Goal: Task Accomplishment & Management: Use online tool/utility

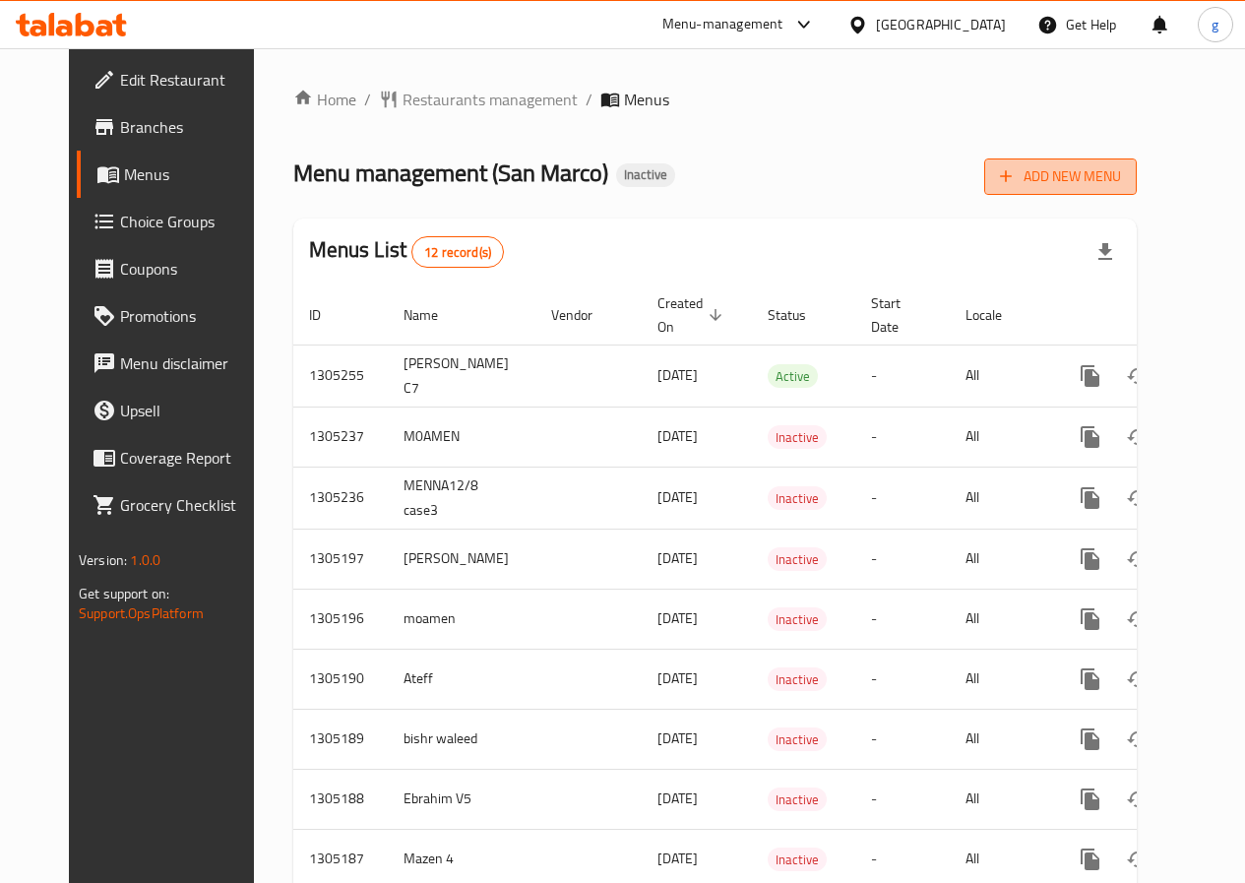
click at [1121, 182] on span "Add New Menu" at bounding box center [1060, 176] width 121 height 25
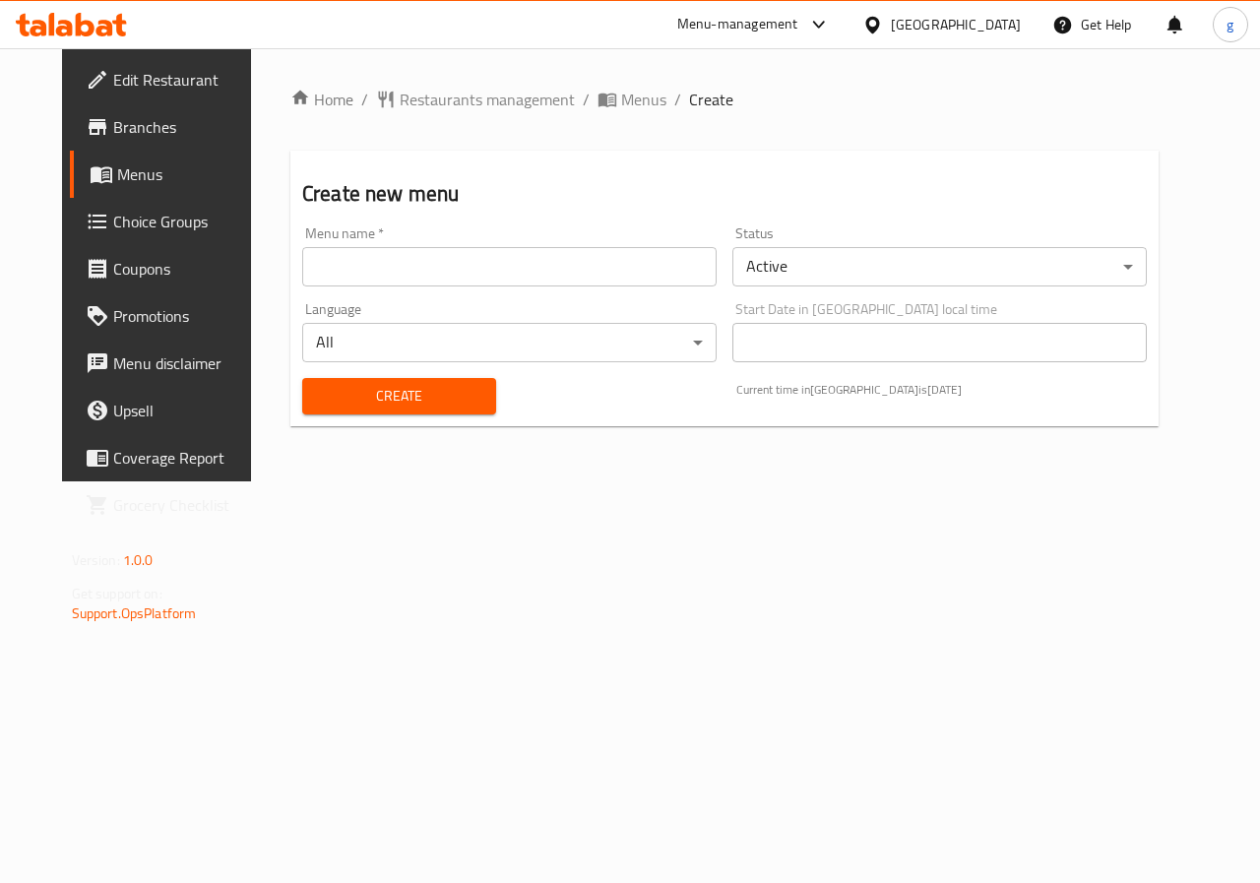
click at [438, 261] on input "text" at bounding box center [509, 266] width 414 height 39
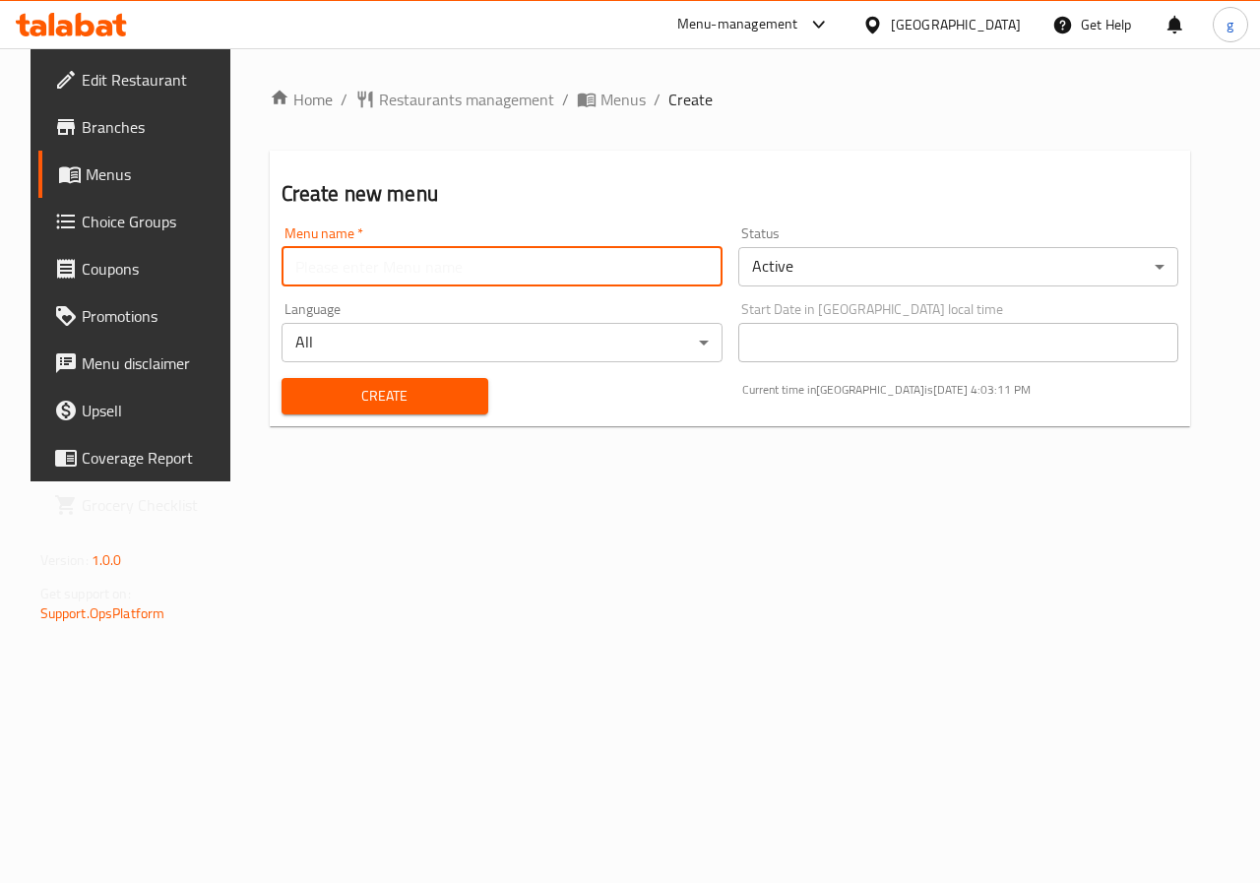
type input "جاسر"
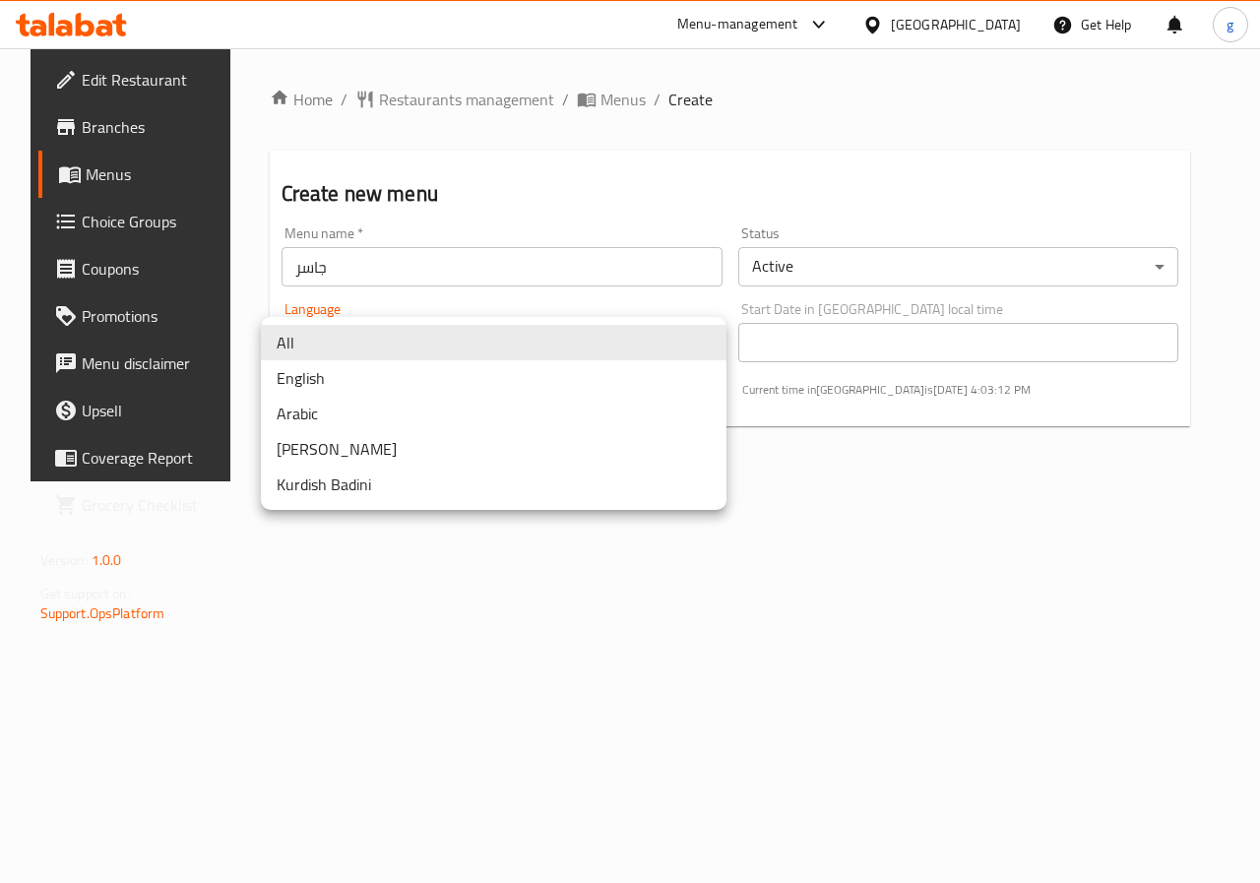
click at [713, 348] on body "​ Menu-management [GEOGRAPHIC_DATA] Get Help g Edit Restaurant Branches Menus C…" at bounding box center [630, 465] width 1260 height 835
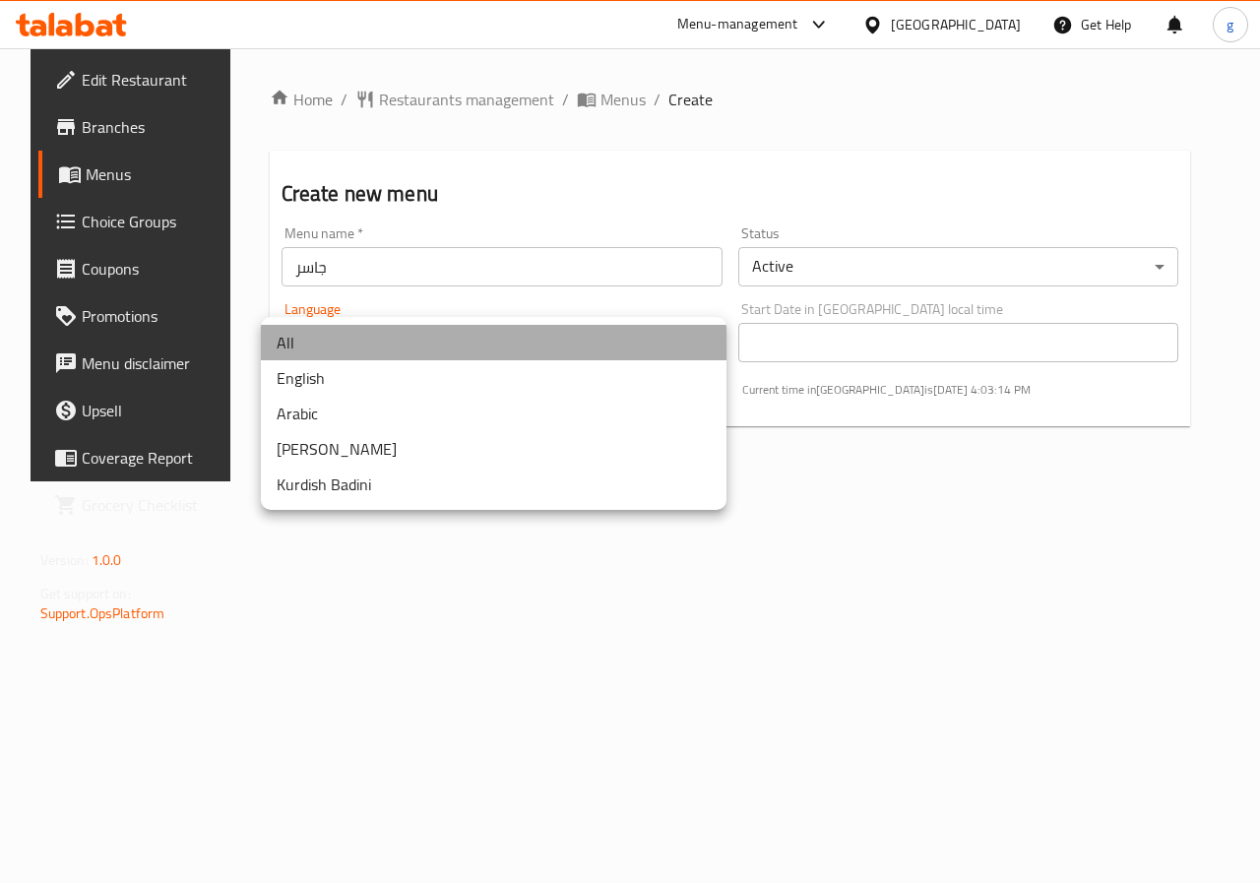
click at [616, 348] on li "All" at bounding box center [494, 342] width 466 height 35
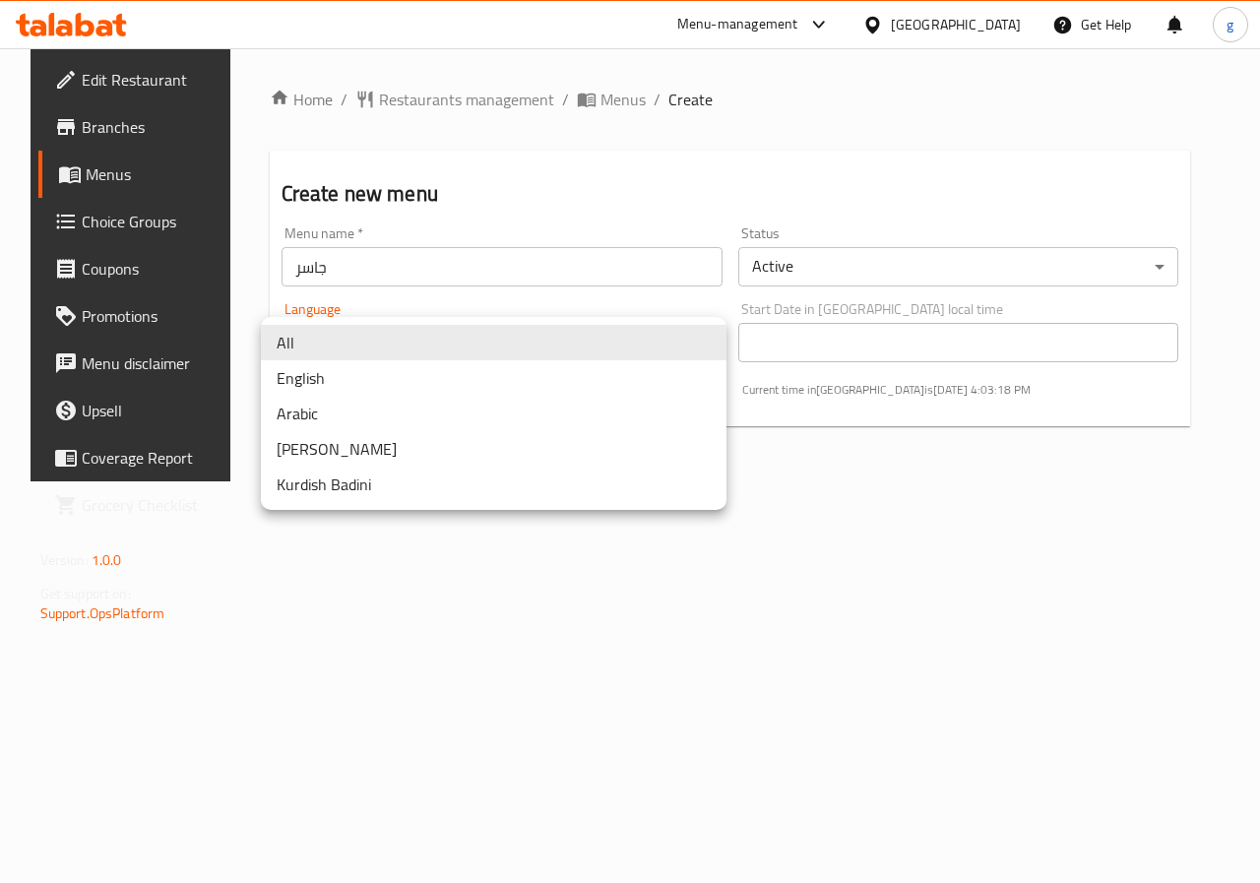
click at [471, 349] on body "​ Menu-management [GEOGRAPHIC_DATA] Get Help g Edit Restaurant Branches Menus C…" at bounding box center [630, 465] width 1260 height 835
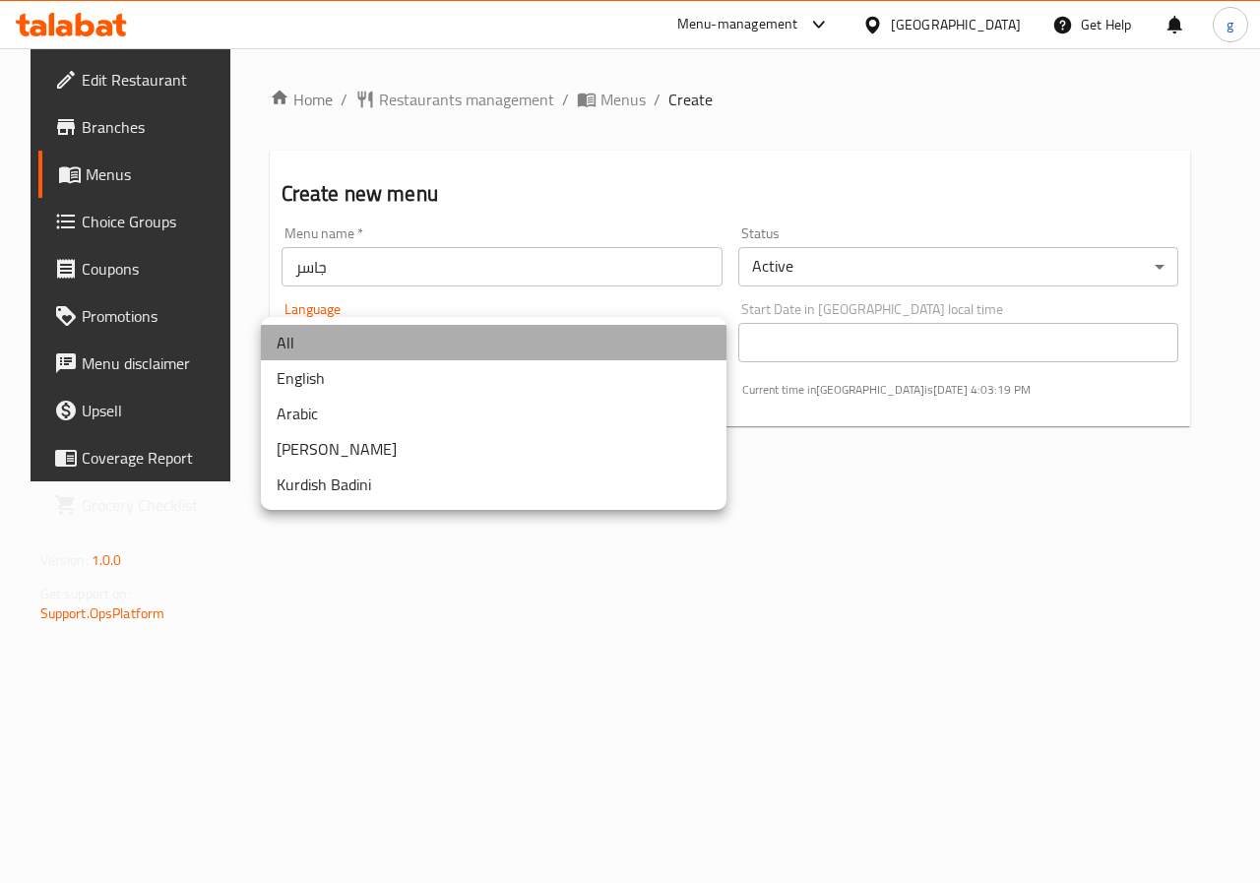
click at [471, 349] on li "All" at bounding box center [494, 342] width 466 height 35
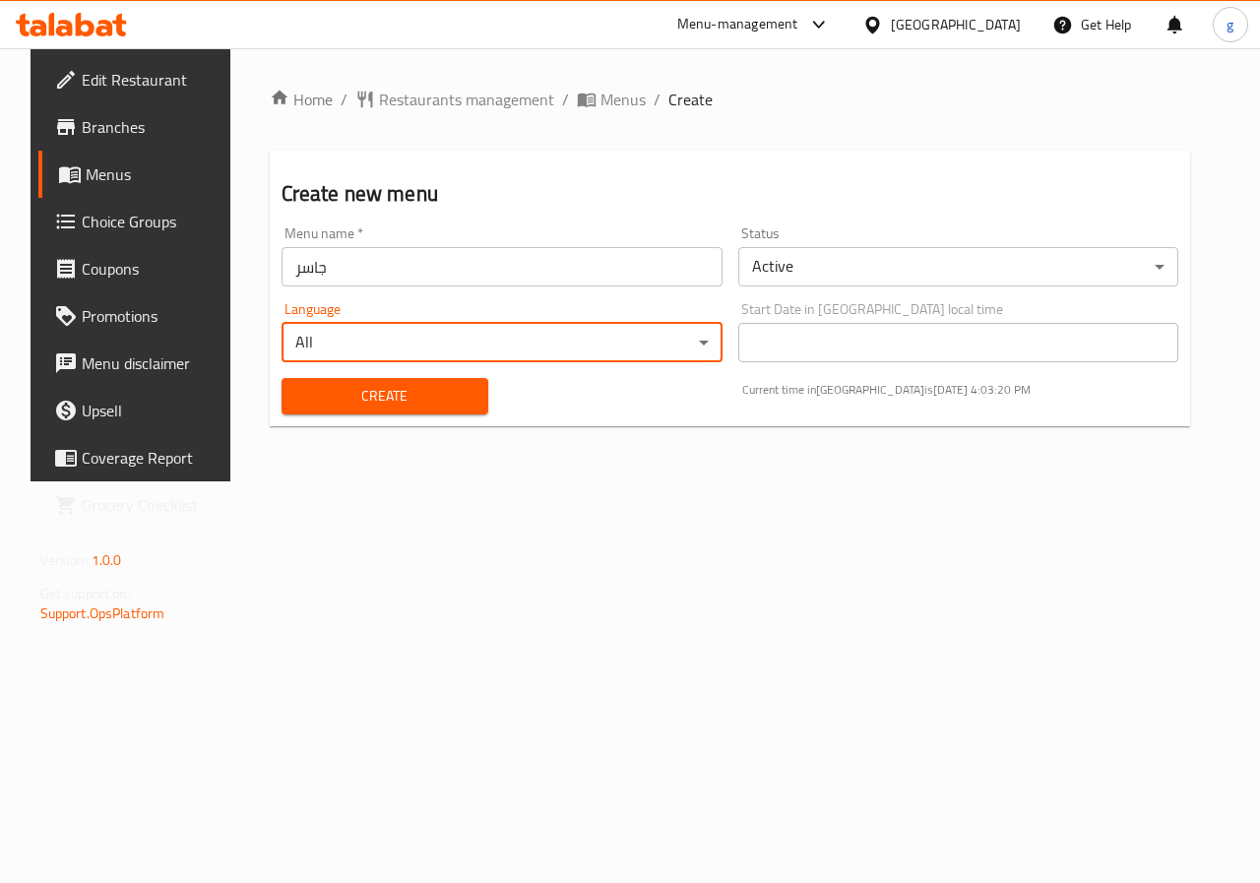
click at [403, 381] on button "Create" at bounding box center [385, 396] width 207 height 36
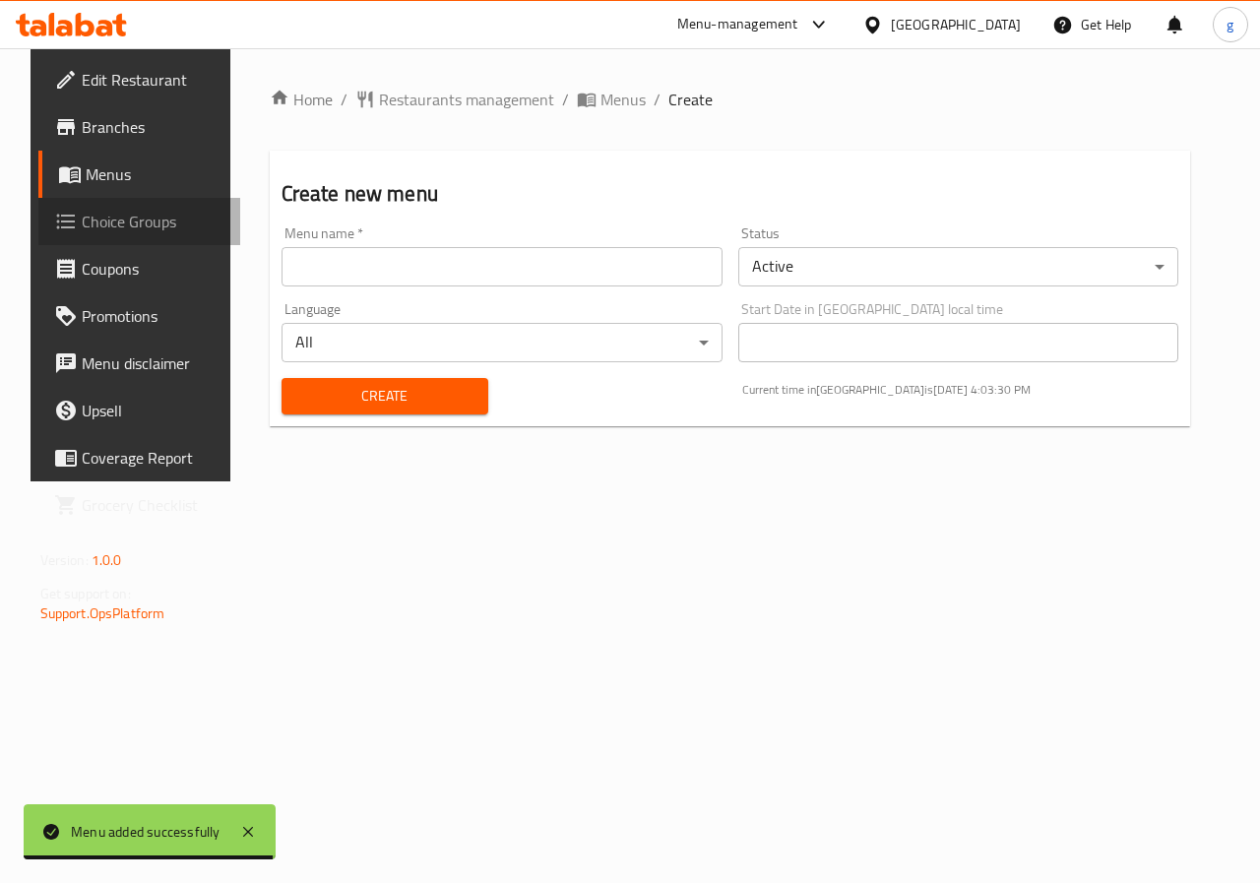
click at [118, 225] on span "Choice Groups" at bounding box center [154, 222] width 144 height 24
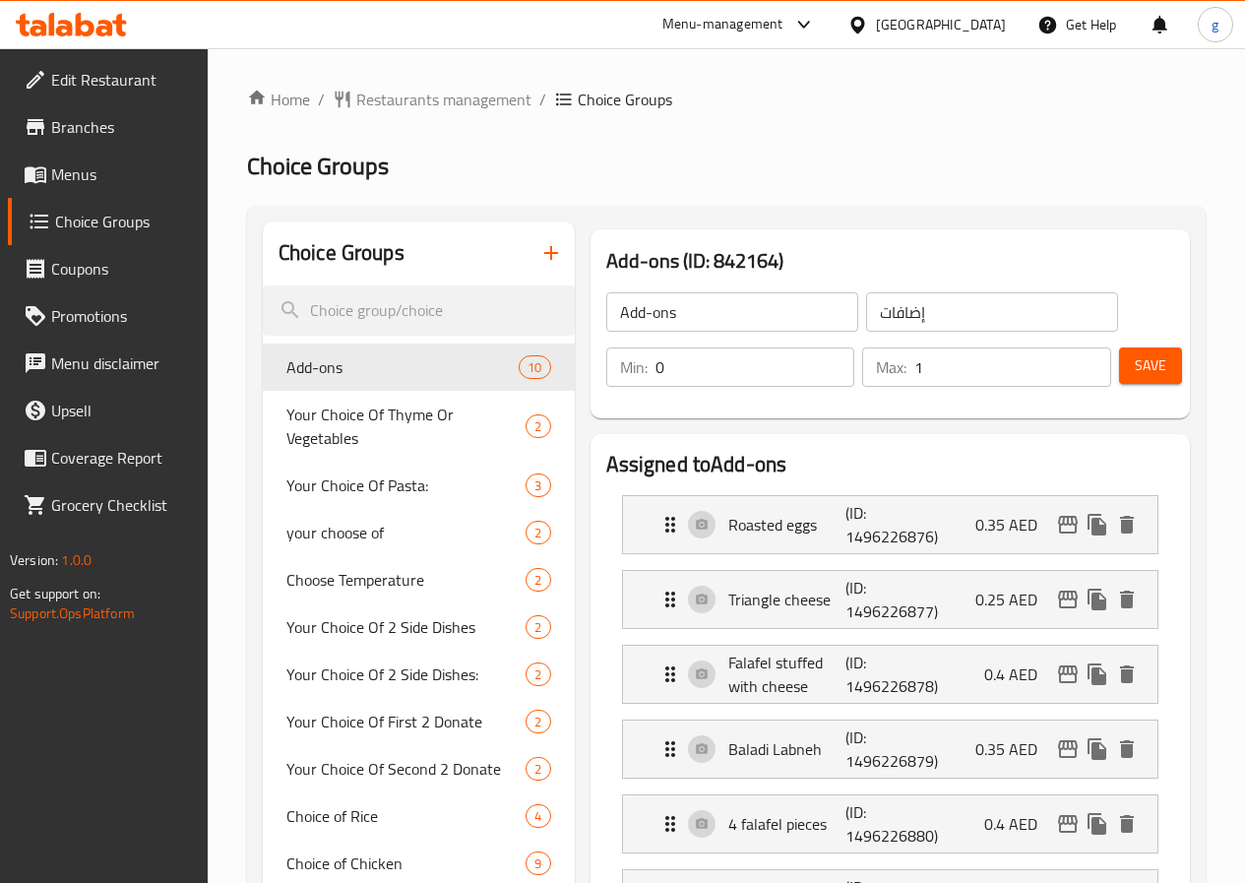
click at [87, 172] on span "Menus" at bounding box center [121, 174] width 141 height 24
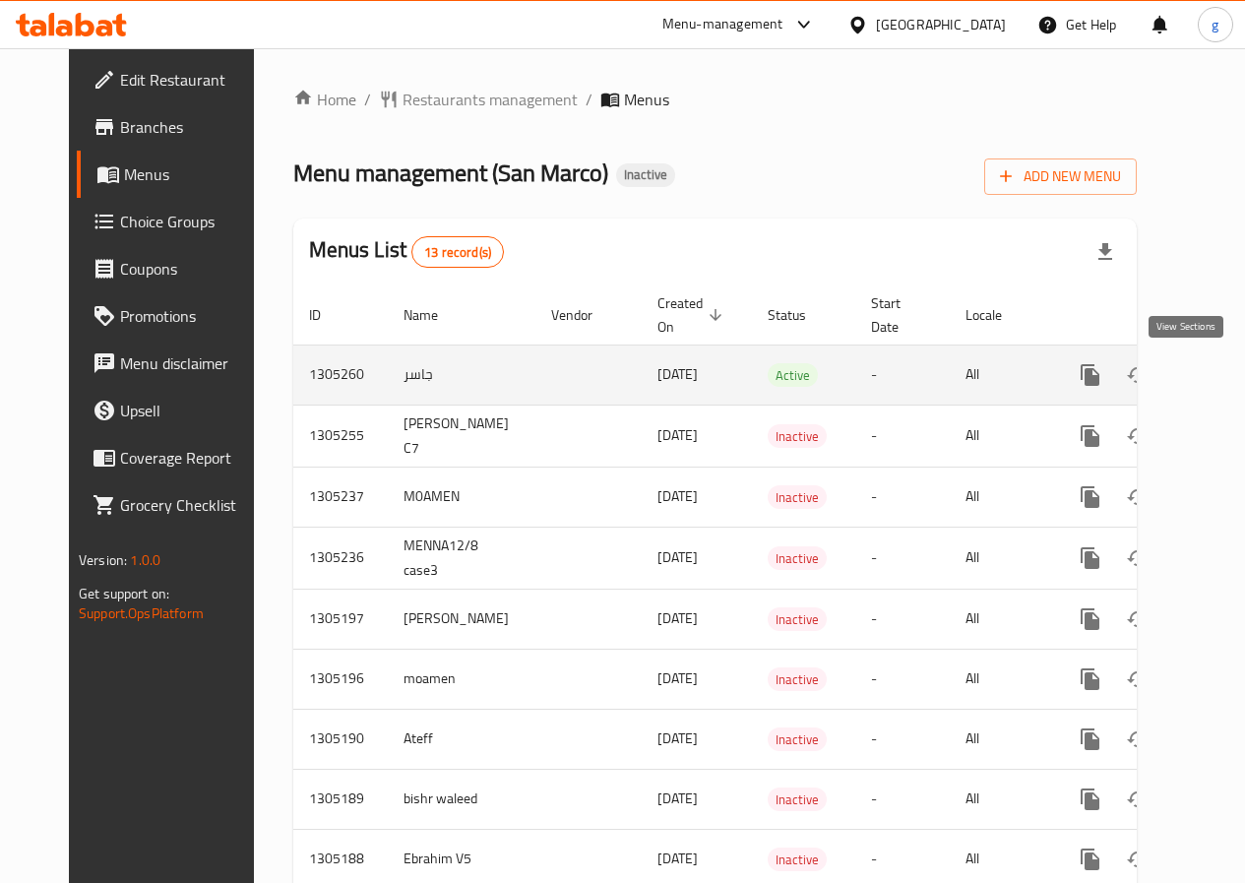
click at [1221, 372] on icon "enhanced table" at bounding box center [1233, 375] width 24 height 24
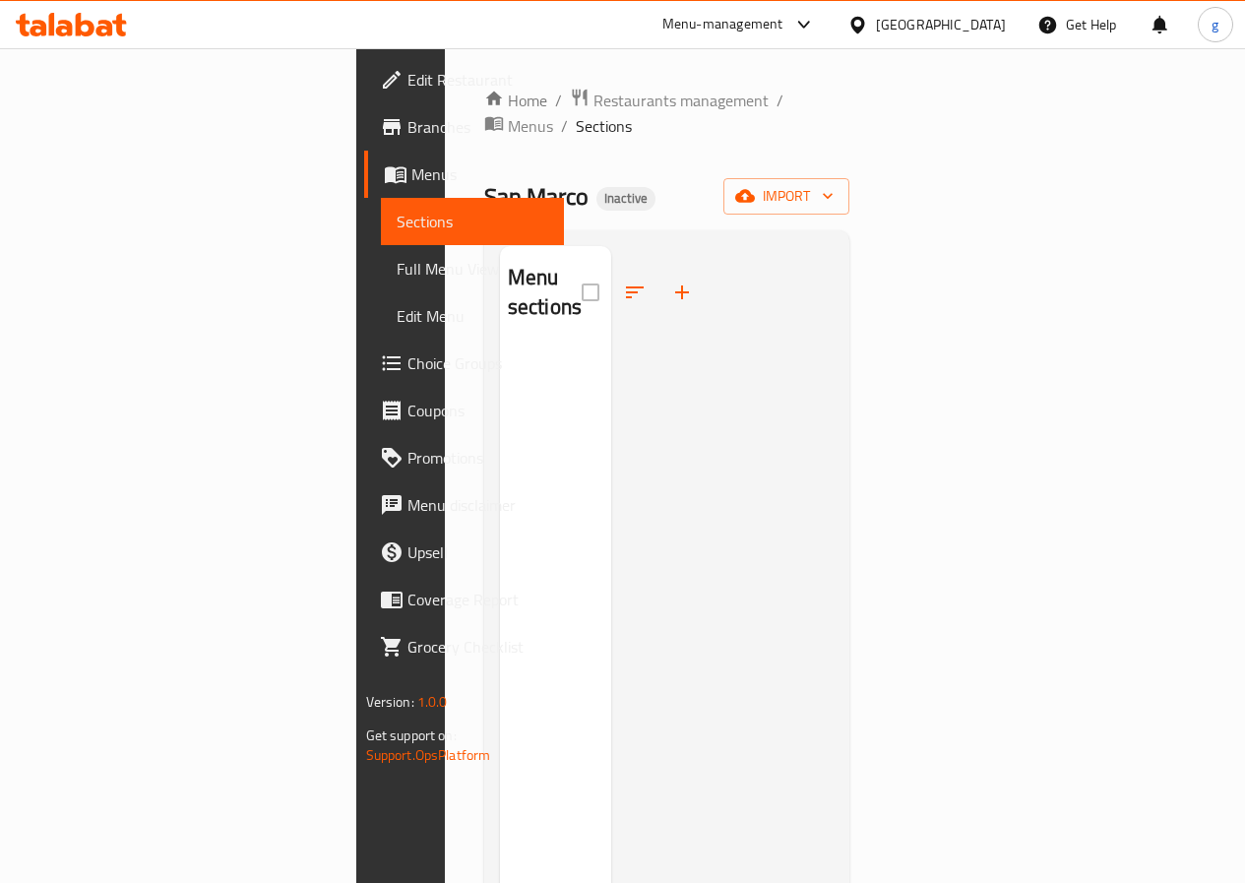
click at [582, 269] on div at bounding box center [644, 292] width 124 height 47
click at [670, 281] on icon "button" at bounding box center [682, 293] width 24 height 24
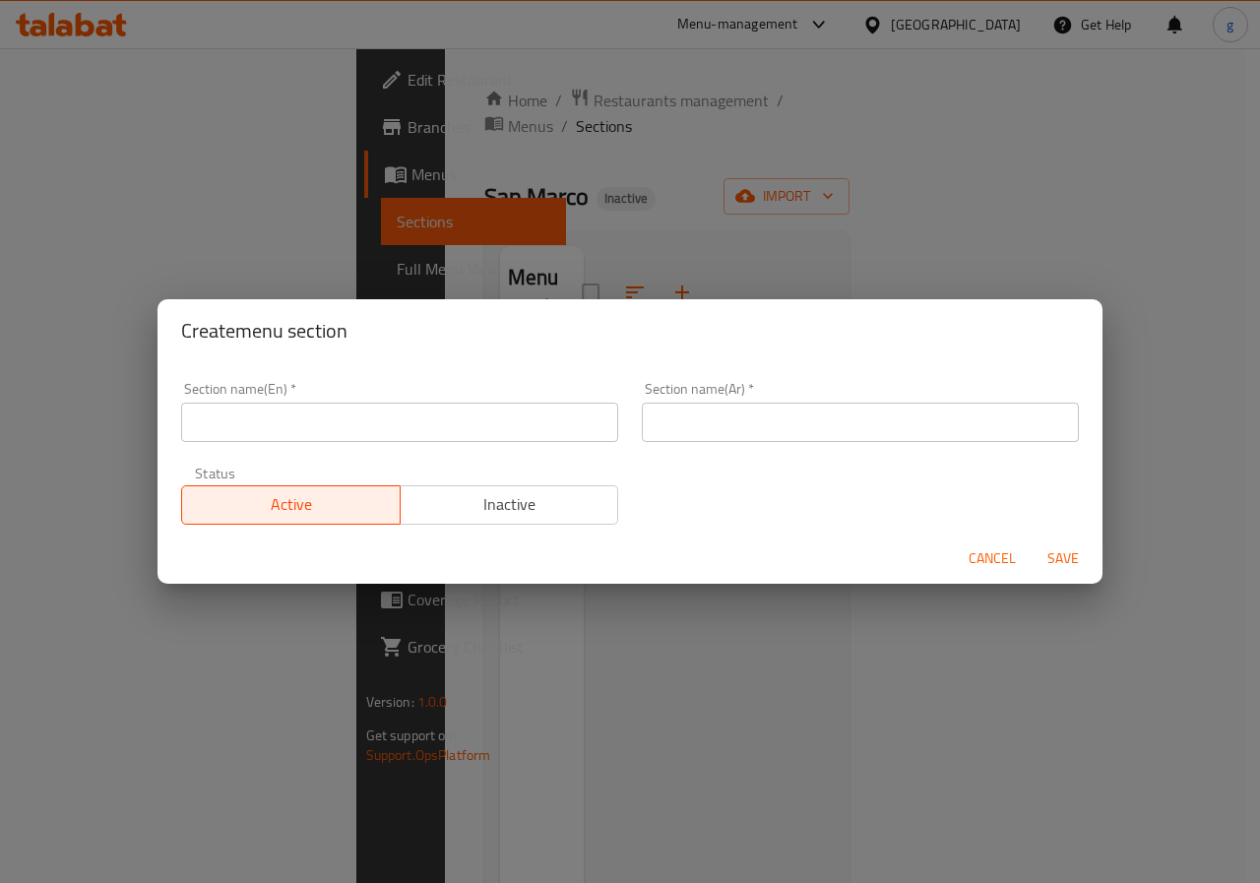
click at [314, 433] on input "text" at bounding box center [399, 422] width 437 height 39
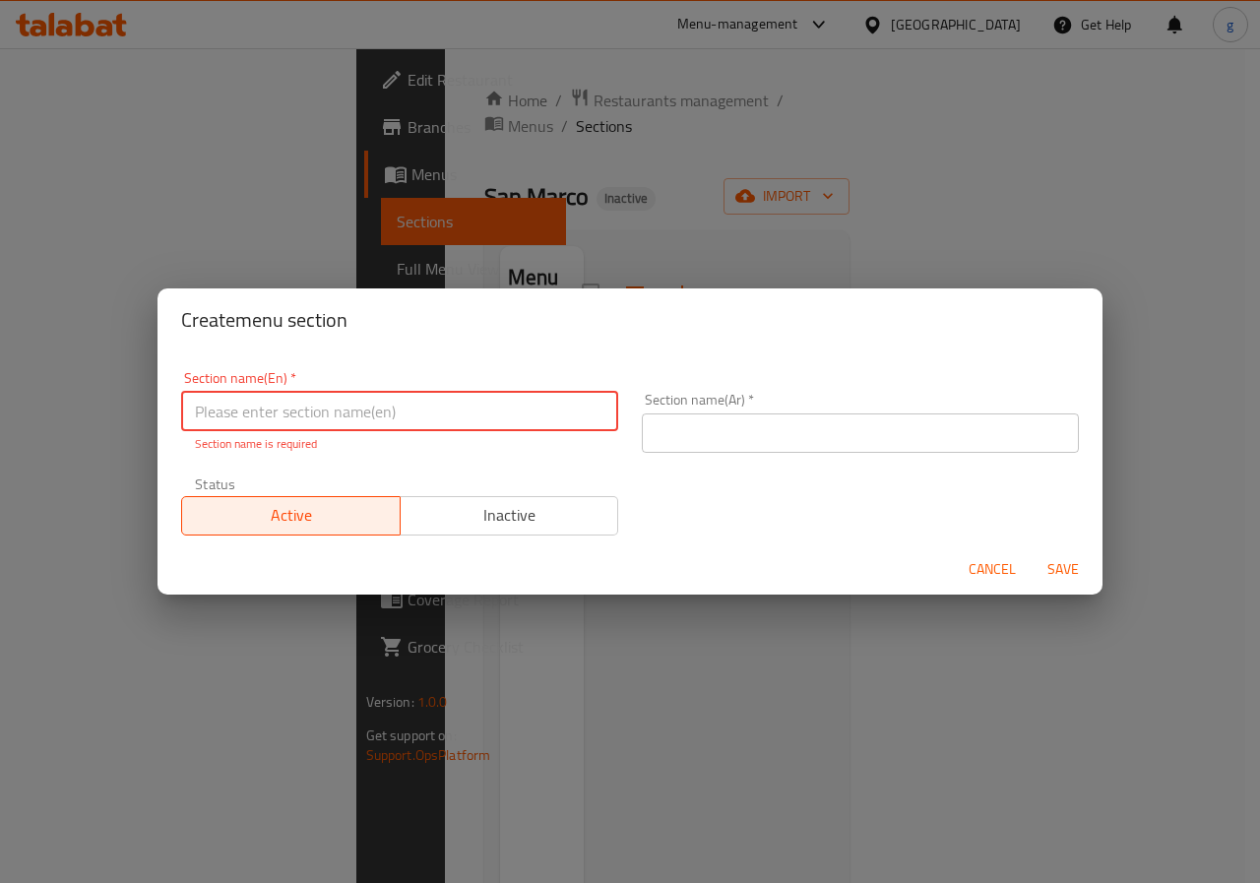
click at [428, 423] on input "text" at bounding box center [399, 411] width 437 height 39
paste input "Breakfast"
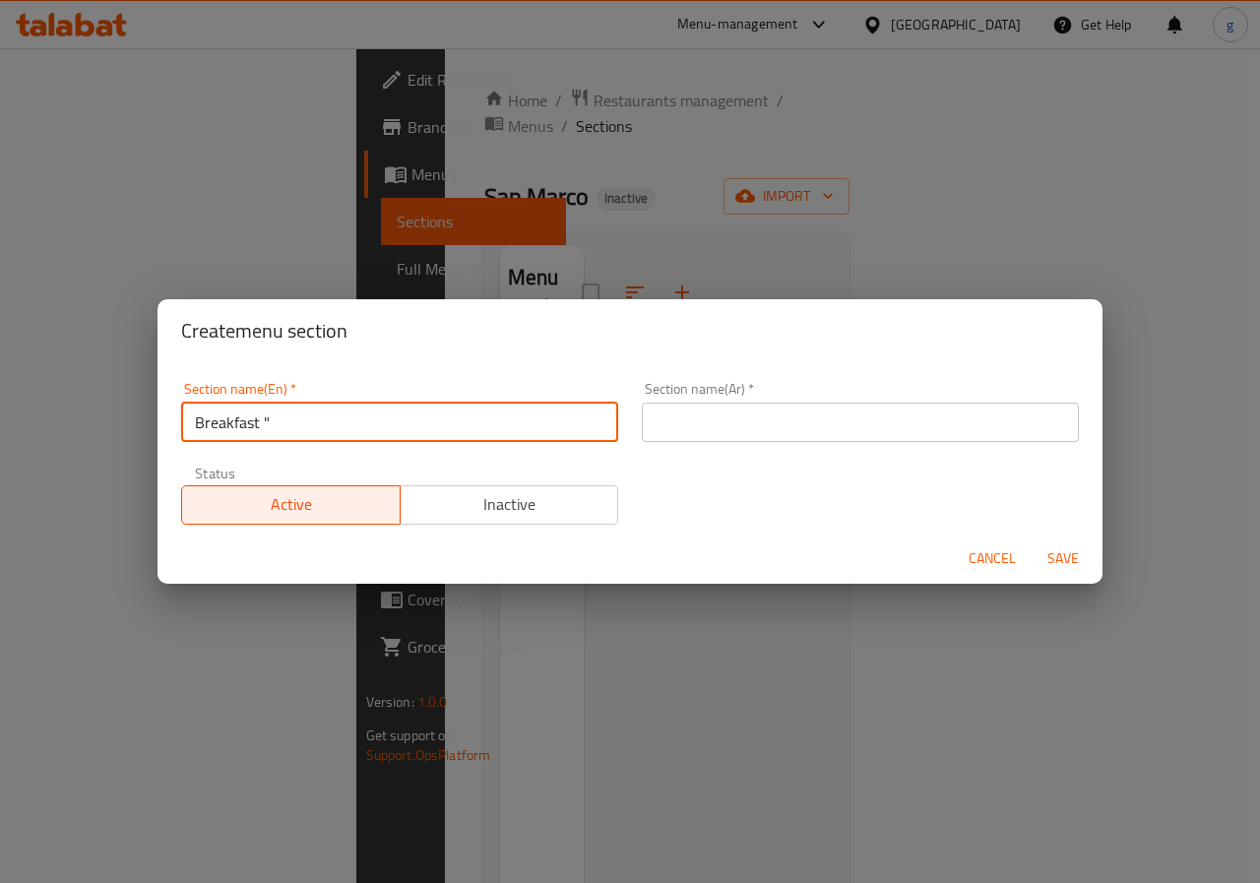
paste input "Club Sandwiches"
type input "Breakfast "Club Sandwiches "Club Sandwiches"
click at [547, 430] on input "Breakfast "Club Sandwiches "Club Sandwiches" at bounding box center [399, 422] width 437 height 39
click at [687, 421] on input "text" at bounding box center [860, 422] width 437 height 39
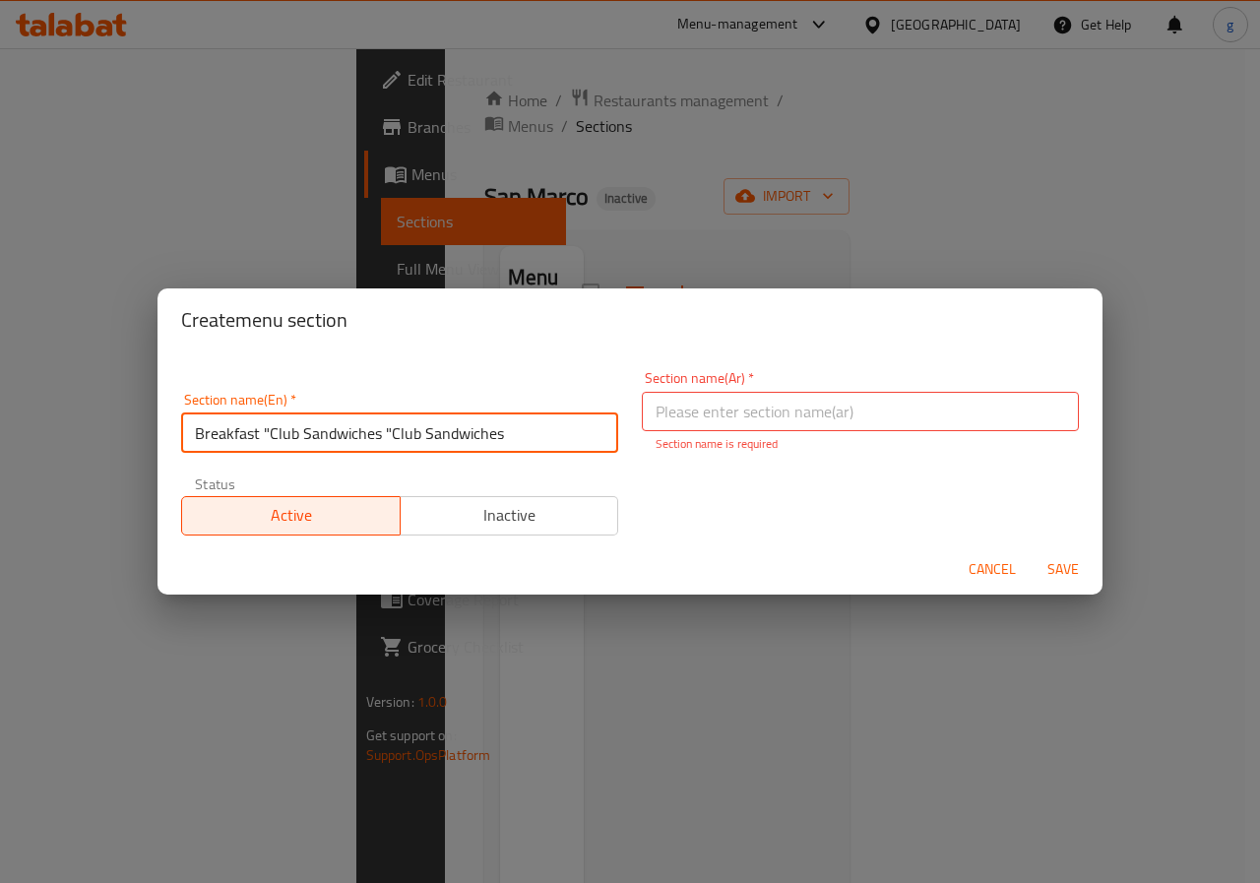
drag, startPoint x: 551, startPoint y: 416, endPoint x: 522, endPoint y: 422, distance: 30.1
click at [522, 422] on input "Breakfast "Club Sandwiches "Club Sandwiches" at bounding box center [399, 432] width 437 height 39
click at [991, 567] on span "Cancel" at bounding box center [992, 569] width 47 height 25
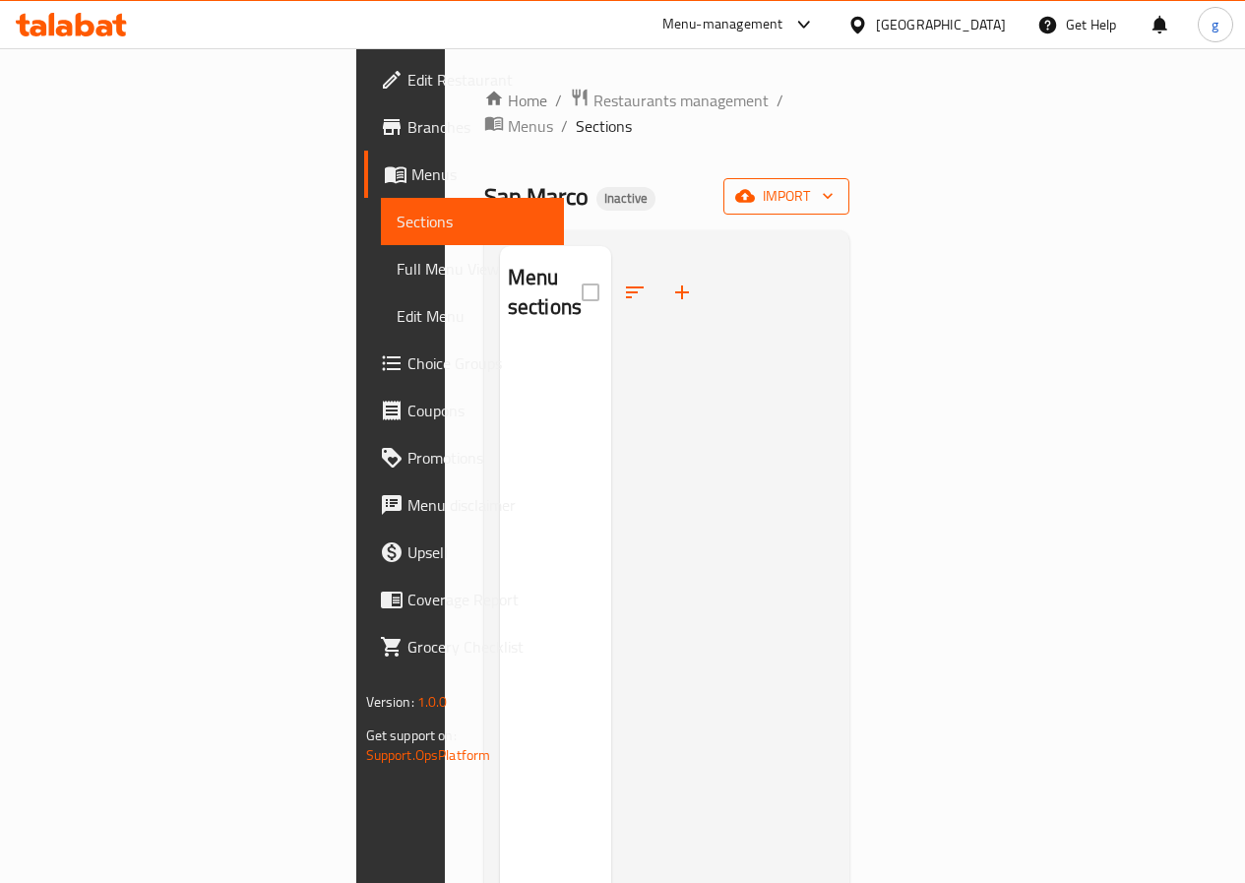
click at [834, 184] on span "import" at bounding box center [786, 196] width 95 height 25
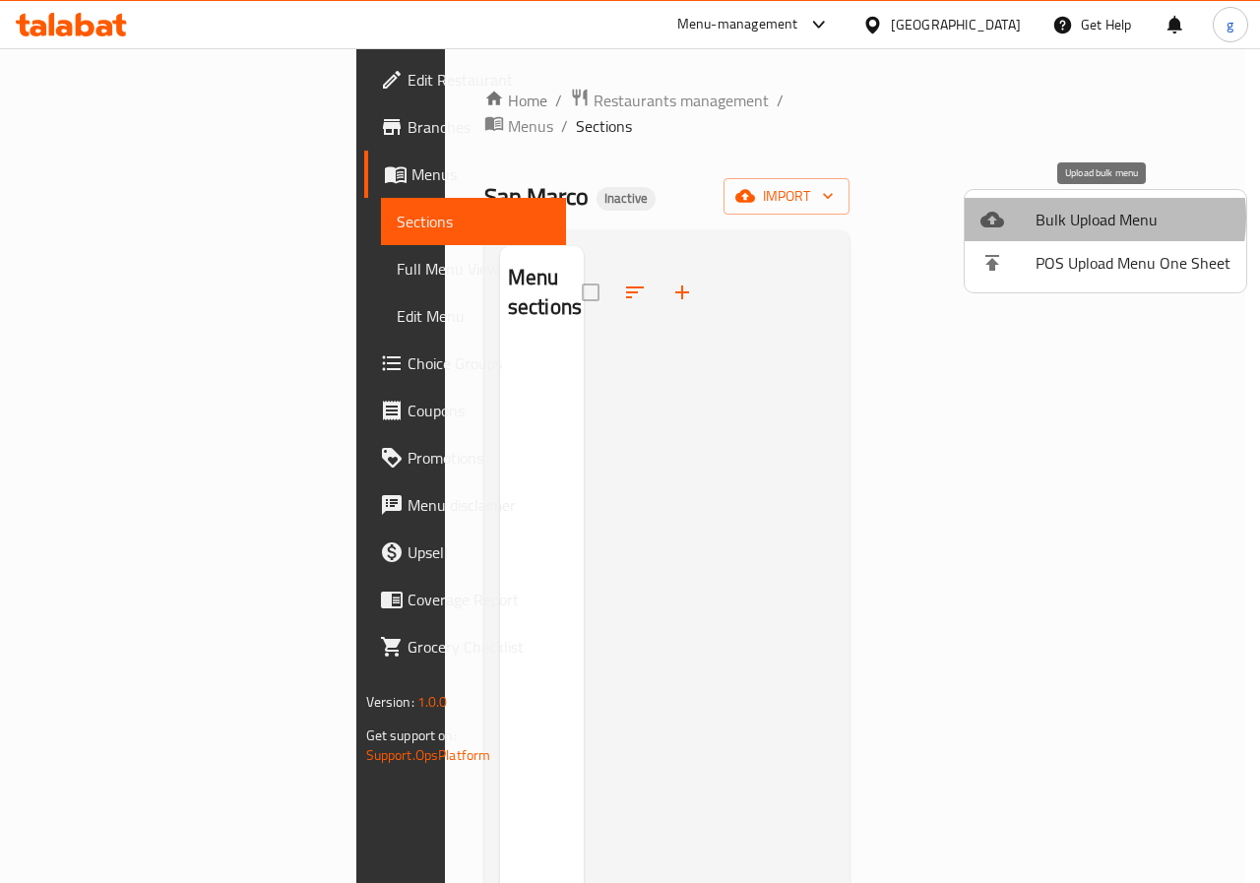
click at [1077, 218] on span "Bulk Upload Menu" at bounding box center [1133, 220] width 195 height 24
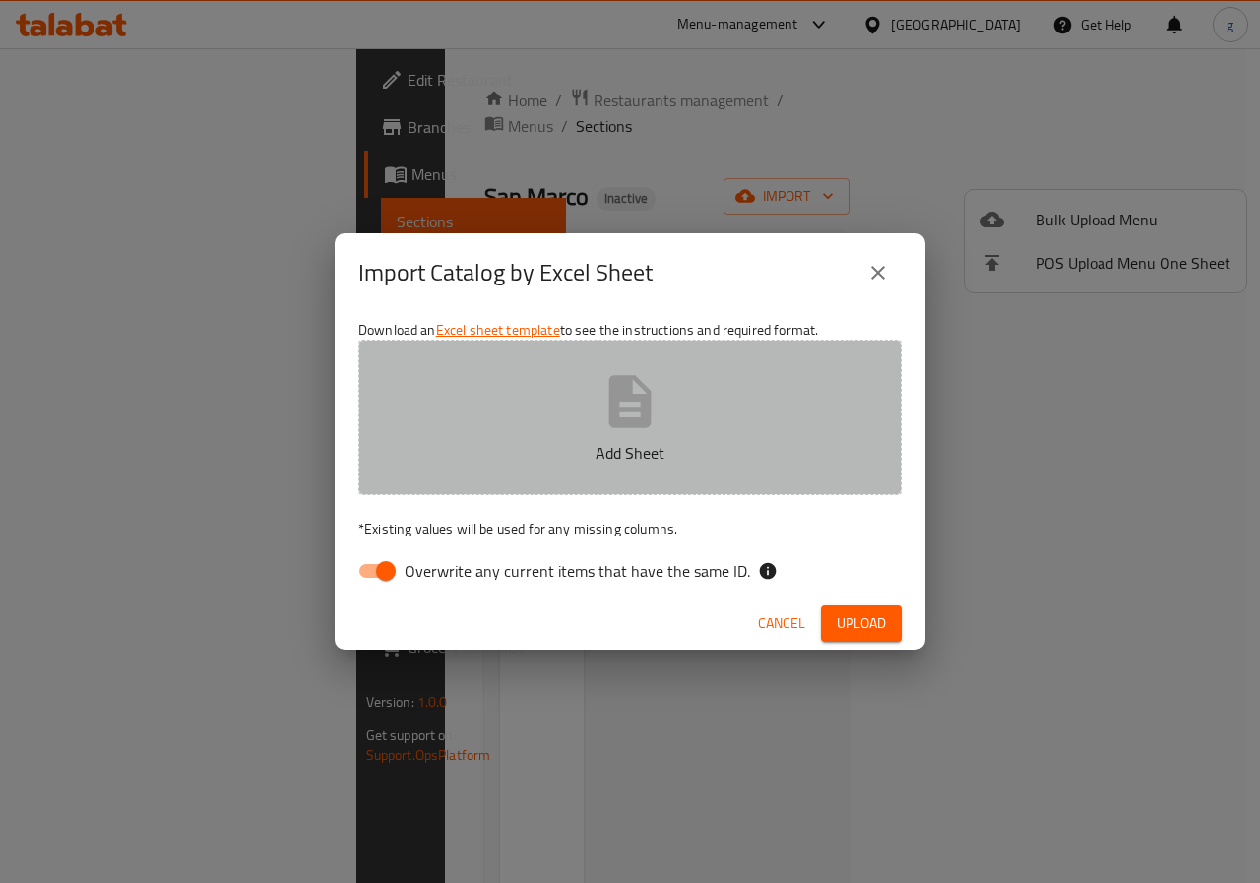
click at [653, 445] on p "Add Sheet" at bounding box center [630, 453] width 482 height 24
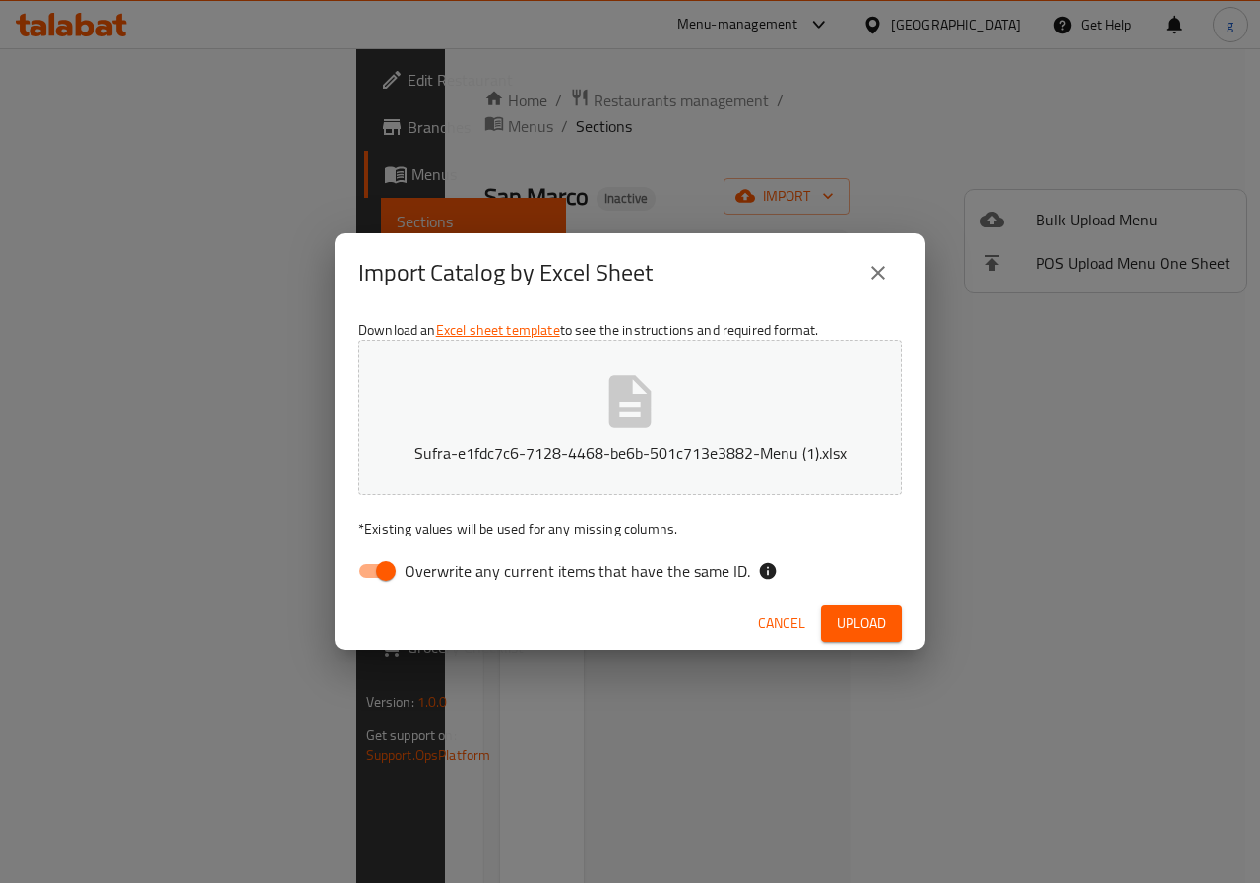
click at [384, 561] on input "Overwrite any current items that have the same ID." at bounding box center [386, 570] width 112 height 37
checkbox input "false"
click at [860, 613] on span "Upload" at bounding box center [861, 623] width 49 height 25
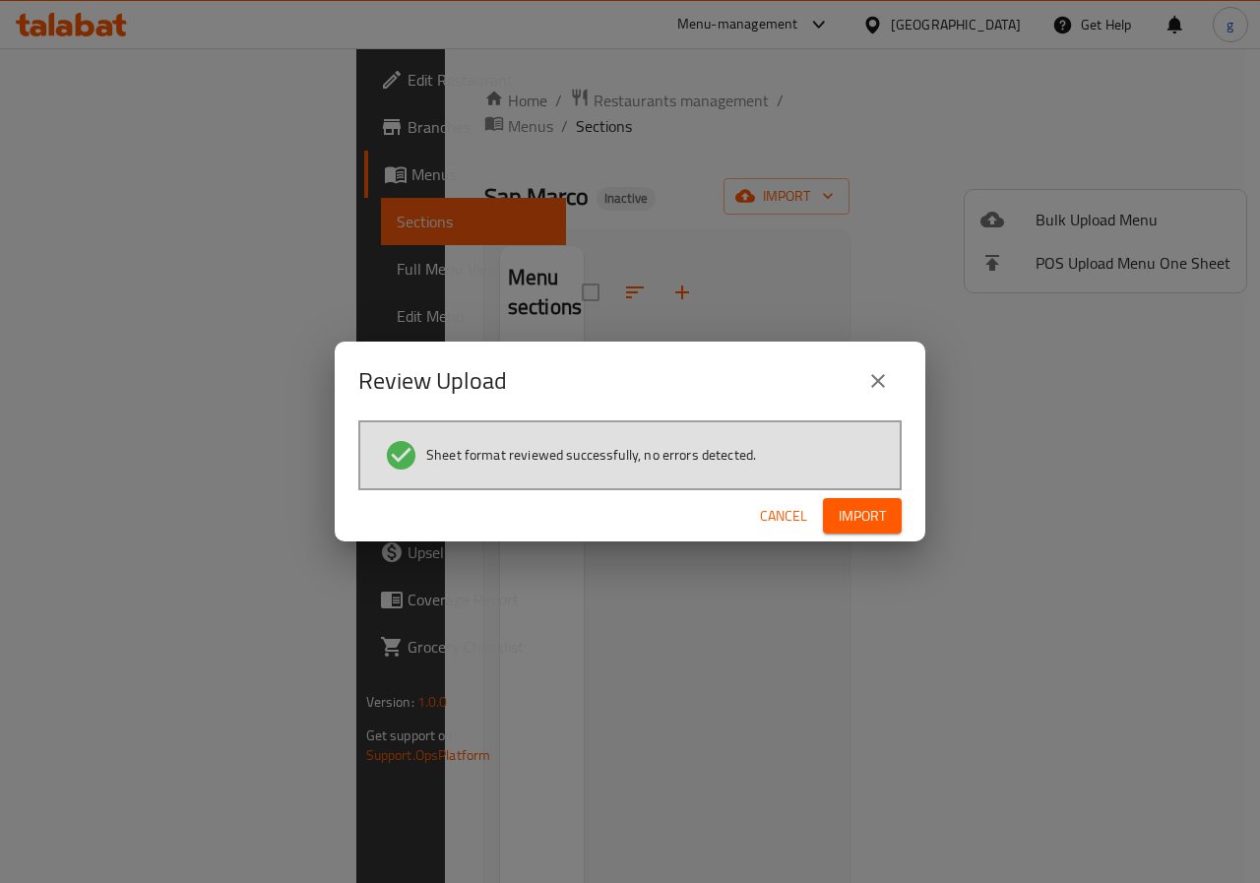
click at [858, 522] on span "Import" at bounding box center [862, 516] width 47 height 25
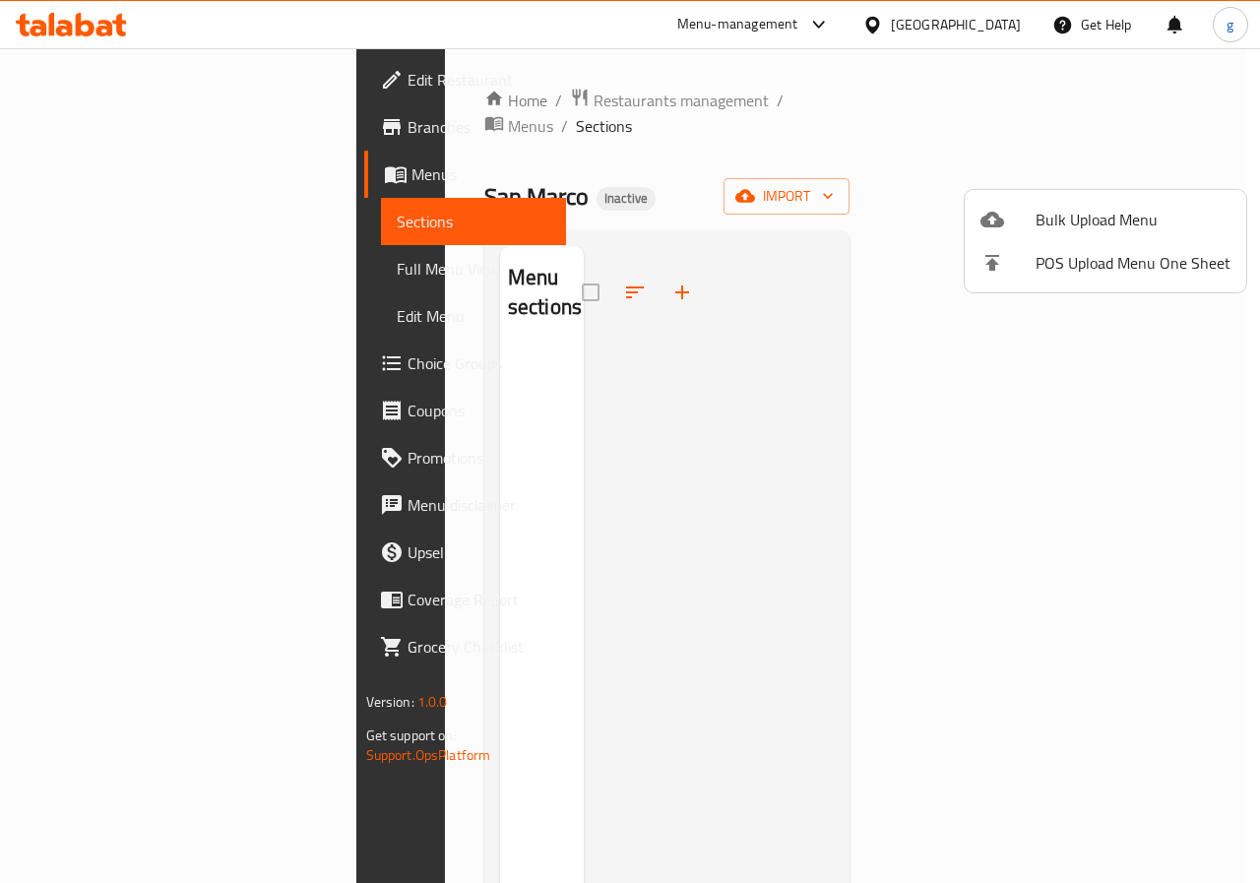
click at [116, 274] on div at bounding box center [630, 441] width 1260 height 883
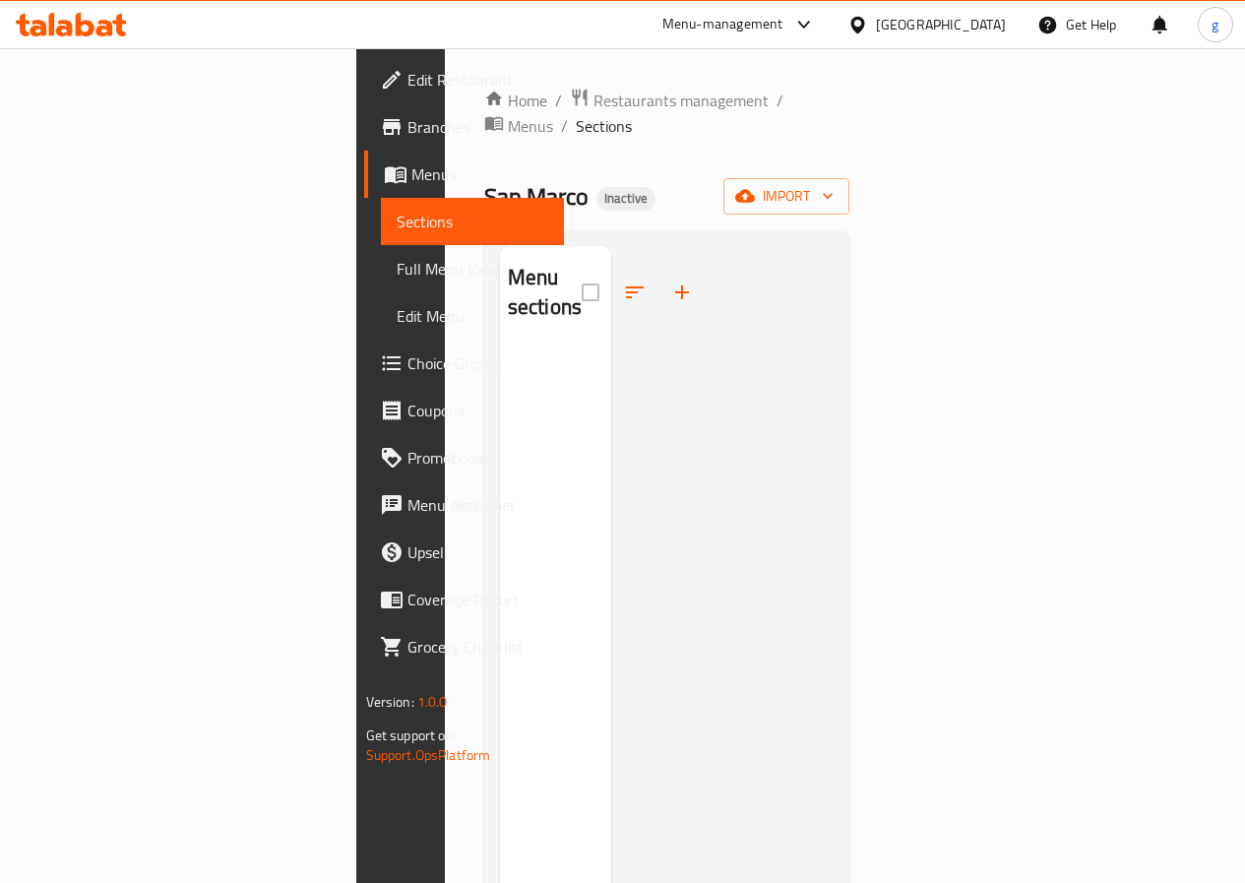
click at [397, 262] on span "Full Menu View" at bounding box center [473, 269] width 152 height 24
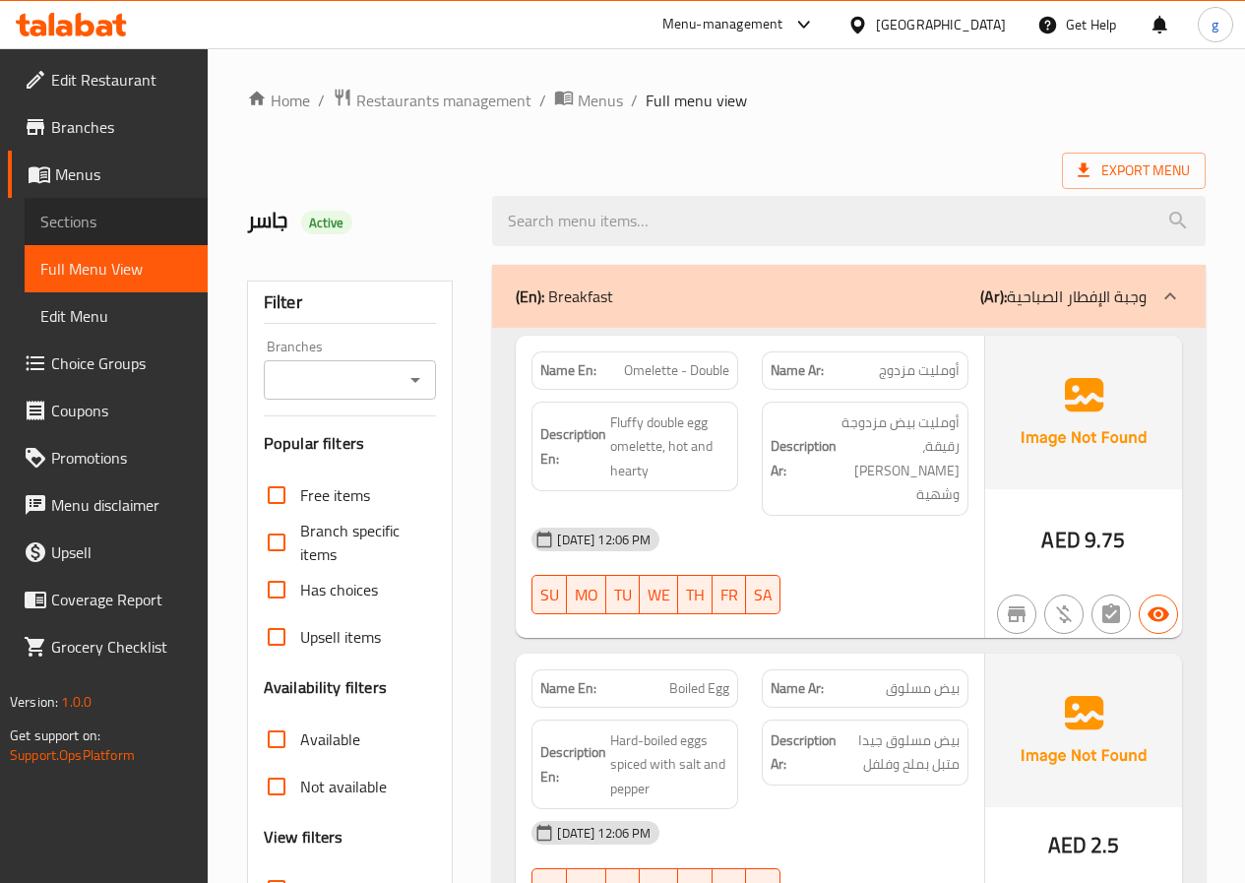
click at [101, 210] on span "Sections" at bounding box center [116, 222] width 152 height 24
